Goal: Task Accomplishment & Management: Manage account settings

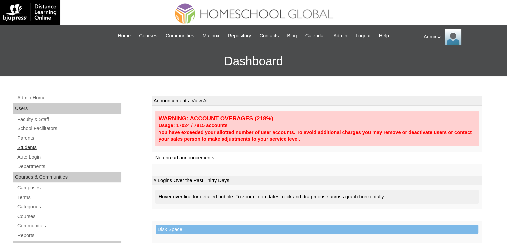
click at [25, 147] on link "Students" at bounding box center [69, 148] width 105 height 8
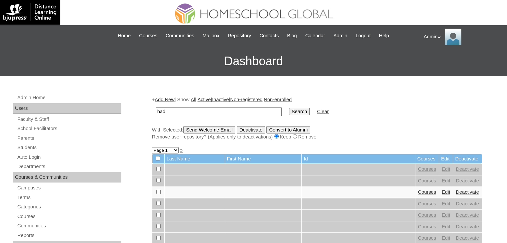
type input "Hadi Hani"
click at [289, 110] on input "Search" at bounding box center [299, 111] width 21 height 7
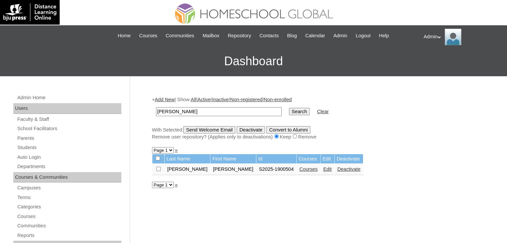
click at [299, 169] on link "Courses" at bounding box center [308, 169] width 18 height 5
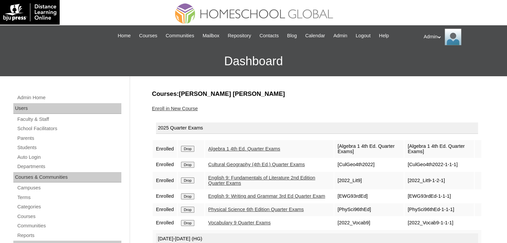
click at [189, 107] on link "Enroll in New Course" at bounding box center [175, 108] width 46 height 5
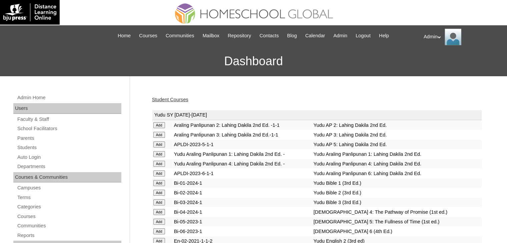
scroll to position [718, 0]
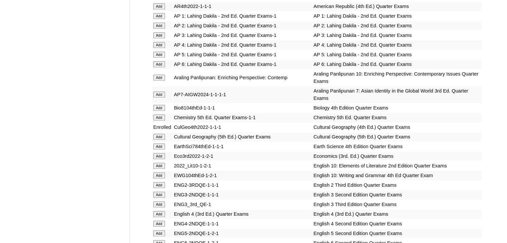
click at [164, 134] on input "Add" at bounding box center [159, 137] width 12 height 6
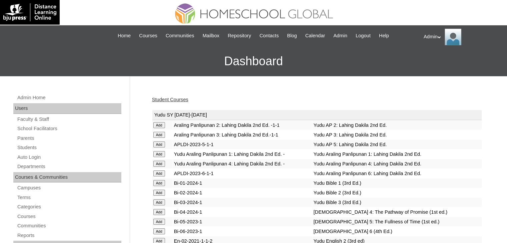
click at [157, 99] on link "Student Courses" at bounding box center [170, 99] width 36 height 5
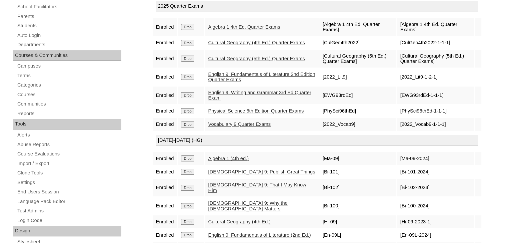
scroll to position [121, 0]
click at [185, 46] on input "Drop" at bounding box center [187, 44] width 13 height 6
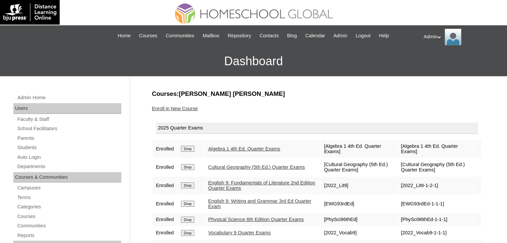
click at [179, 109] on link "Enroll in New Course" at bounding box center [175, 108] width 46 height 5
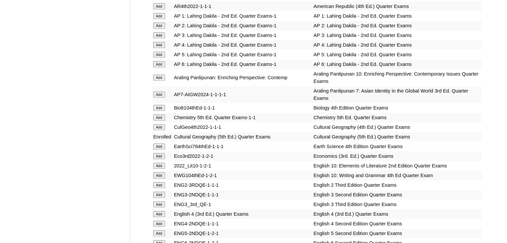
scroll to position [1942, 0]
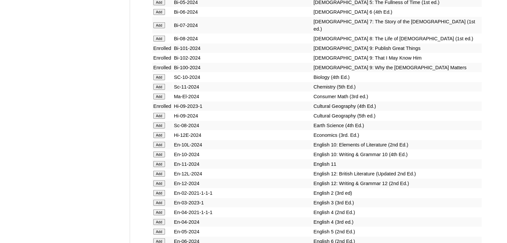
click at [158, 119] on input "Add" at bounding box center [159, 116] width 12 height 6
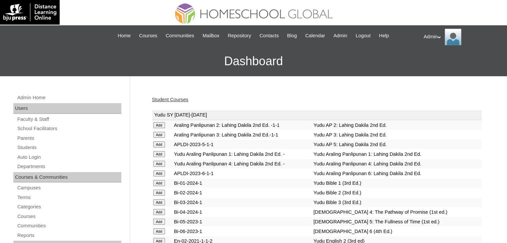
click at [177, 100] on link "Student Courses" at bounding box center [170, 99] width 36 height 5
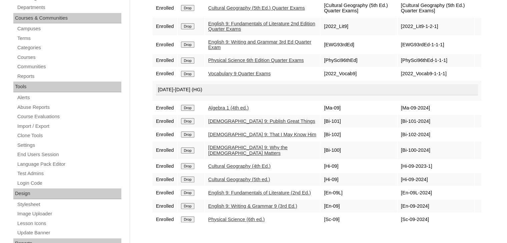
scroll to position [160, 0]
click at [184, 164] on input "Drop" at bounding box center [187, 166] width 13 height 6
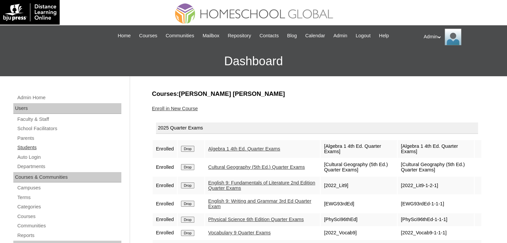
click at [38, 148] on link "Students" at bounding box center [69, 148] width 105 height 8
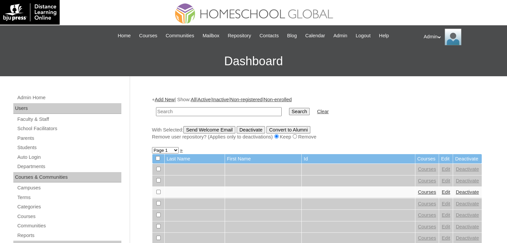
click at [167, 109] on input "text" at bounding box center [219, 111] width 126 height 9
type input "Galang"
click at [289, 113] on input "Search" at bounding box center [299, 111] width 21 height 7
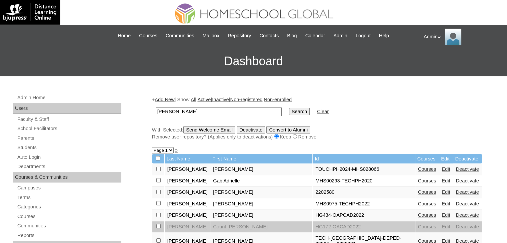
scroll to position [108, 0]
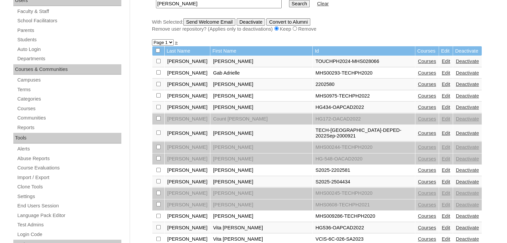
click at [418, 179] on link "Courses" at bounding box center [427, 181] width 18 height 5
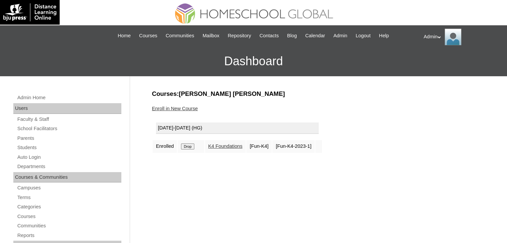
click at [177, 110] on link "Enroll in New Course" at bounding box center [175, 108] width 46 height 5
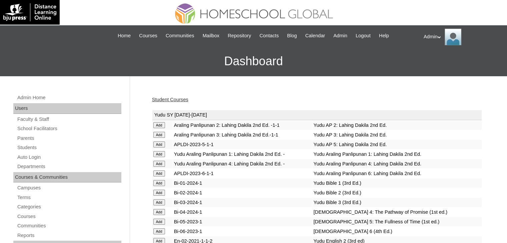
scroll to position [2288, 0]
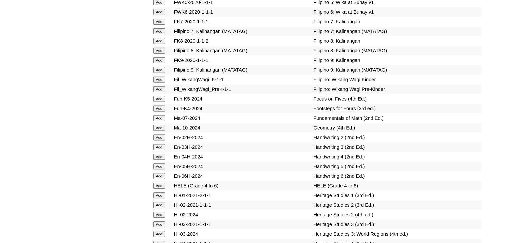
click at [157, 112] on input "Add" at bounding box center [159, 109] width 12 height 6
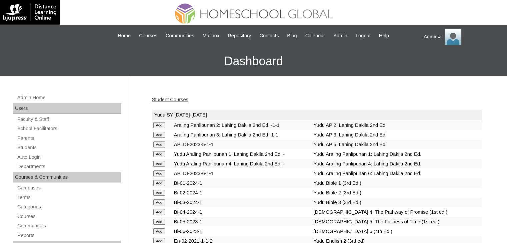
click at [179, 100] on link "Student Courses" at bounding box center [170, 99] width 36 height 5
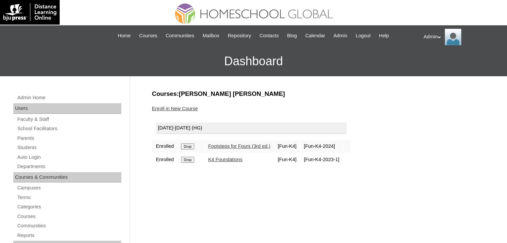
click at [183, 158] on input "Drop" at bounding box center [187, 160] width 13 height 6
click at [35, 144] on link "Students" at bounding box center [69, 148] width 105 height 8
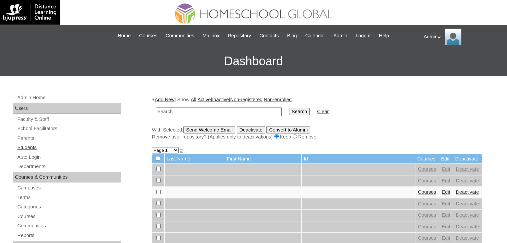
click at [32, 147] on link "Students" at bounding box center [69, 148] width 105 height 8
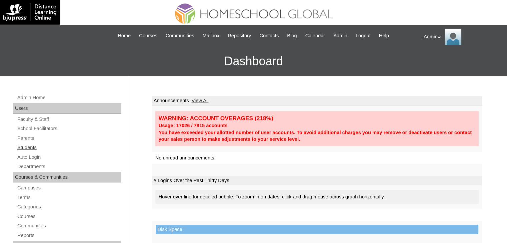
click at [33, 149] on link "Students" at bounding box center [69, 148] width 105 height 8
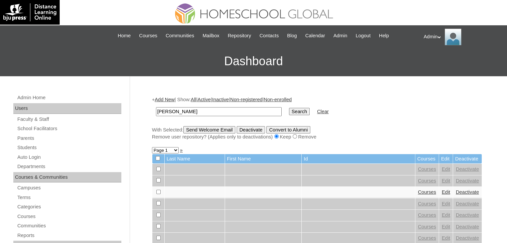
click at [170, 110] on input "AL ZUabi" at bounding box center [219, 111] width 126 height 9
type input "[PERSON_NAME]"
click at [289, 115] on input "Search" at bounding box center [299, 111] width 21 height 7
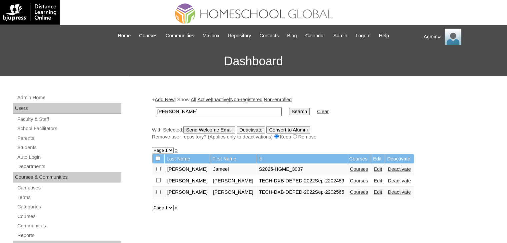
click at [350, 168] on link "Courses" at bounding box center [359, 169] width 18 height 5
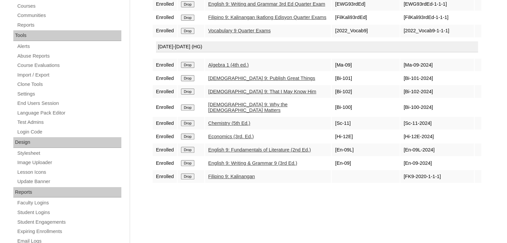
scroll to position [215, 0]
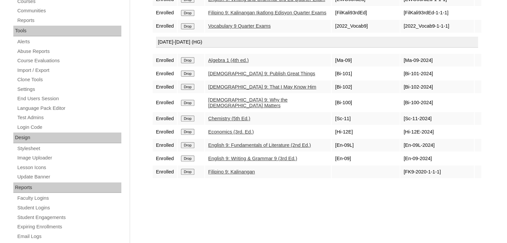
click at [266, 197] on div "Courses:[PERSON_NAME] Enroll in New Course 2025 Quarter Exams Enrolled Drop Alg…" at bounding box center [315, 97] width 333 height 446
click at [265, 206] on div "Courses:[PERSON_NAME] Enroll in New Course 2025 Quarter Exams Enrolled Drop Alg…" at bounding box center [315, 97] width 333 height 446
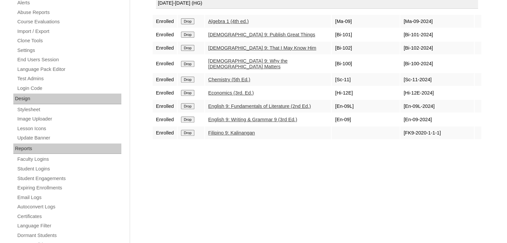
scroll to position [254, 0]
click at [269, 182] on div "Courses:[PERSON_NAME] Enroll in New Course 2025 Quarter Exams Enrolled Drop Alg…" at bounding box center [315, 58] width 333 height 446
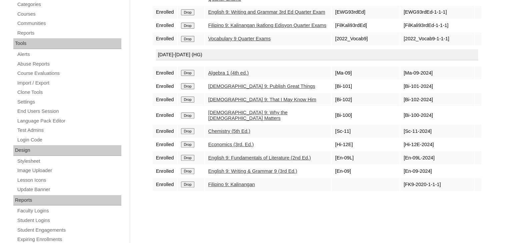
scroll to position [203, 0]
click at [238, 147] on link "Economics (3rd. Ed.)" at bounding box center [231, 143] width 46 height 5
